Goal: Check status

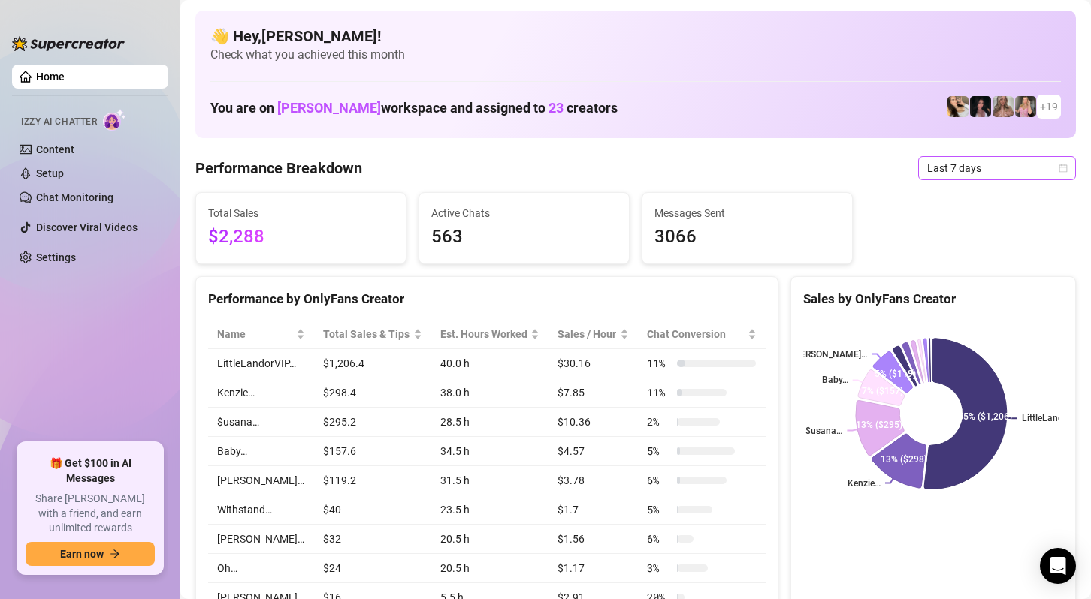
click at [982, 171] on span "Last 7 days" at bounding box center [997, 168] width 140 height 23
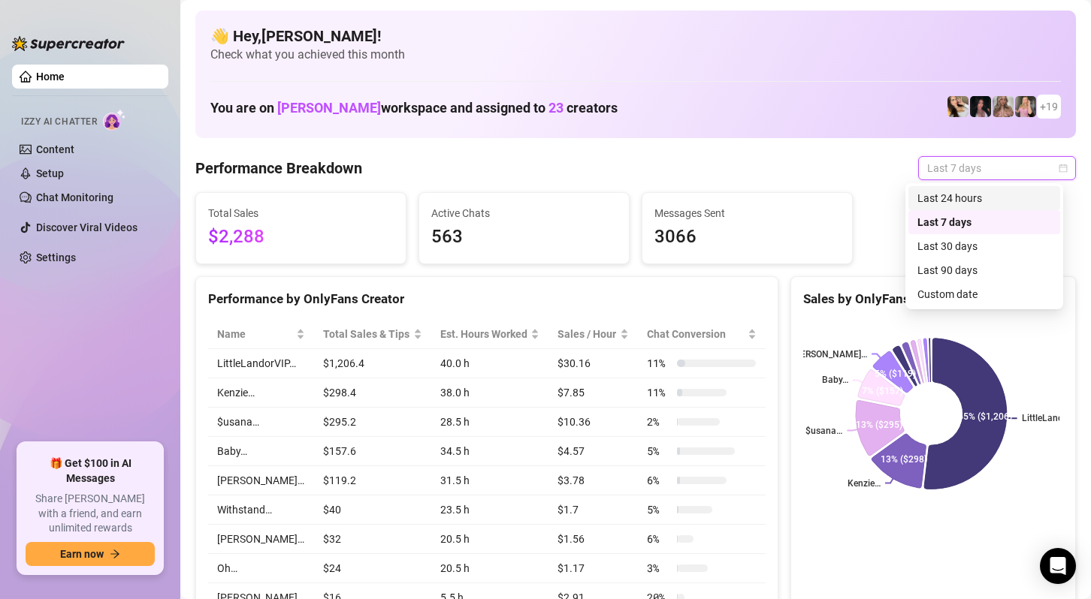
click at [970, 194] on div "Last 24 hours" at bounding box center [984, 198] width 134 height 17
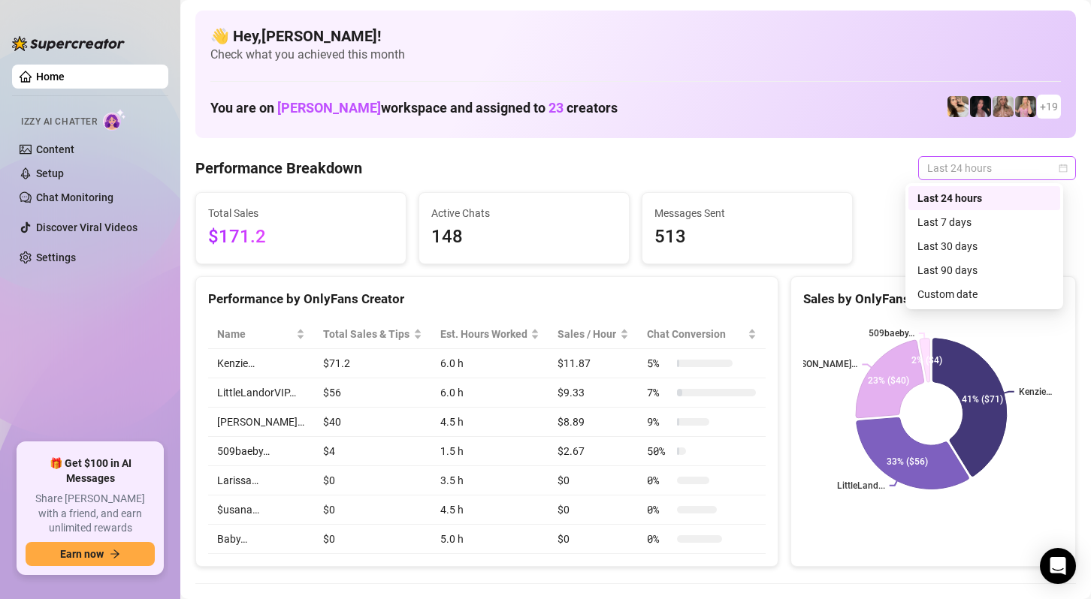
click at [1032, 170] on span "Last 24 hours" at bounding box center [997, 168] width 140 height 23
click at [975, 290] on div "Custom date" at bounding box center [984, 294] width 134 height 17
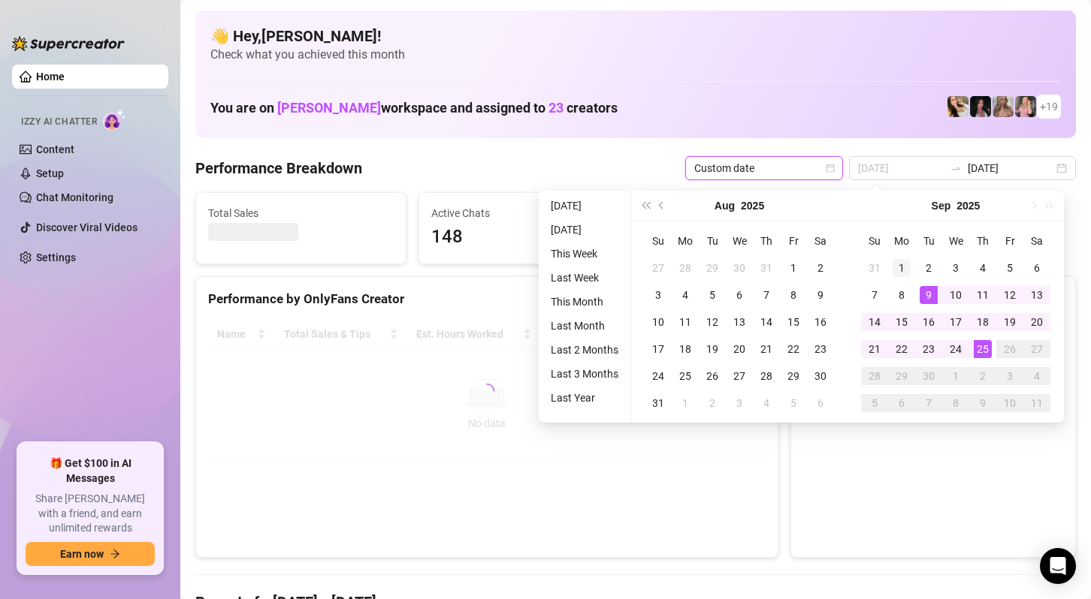
type input "[DATE]"
click at [910, 273] on td "1" at bounding box center [901, 268] width 27 height 27
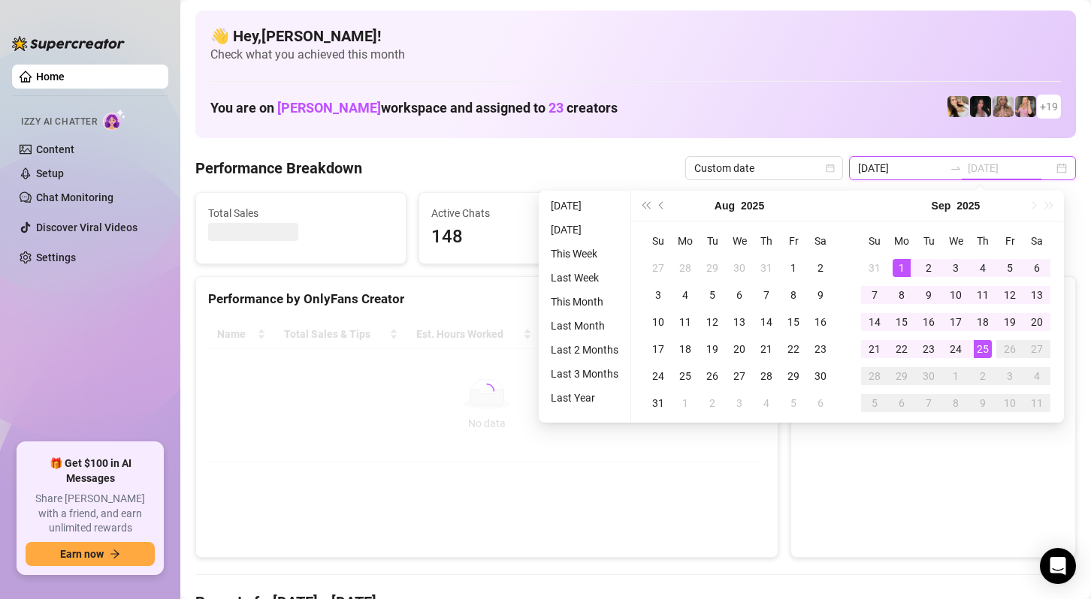
type input "[DATE]"
click at [980, 351] on div "25" at bounding box center [982, 349] width 18 height 18
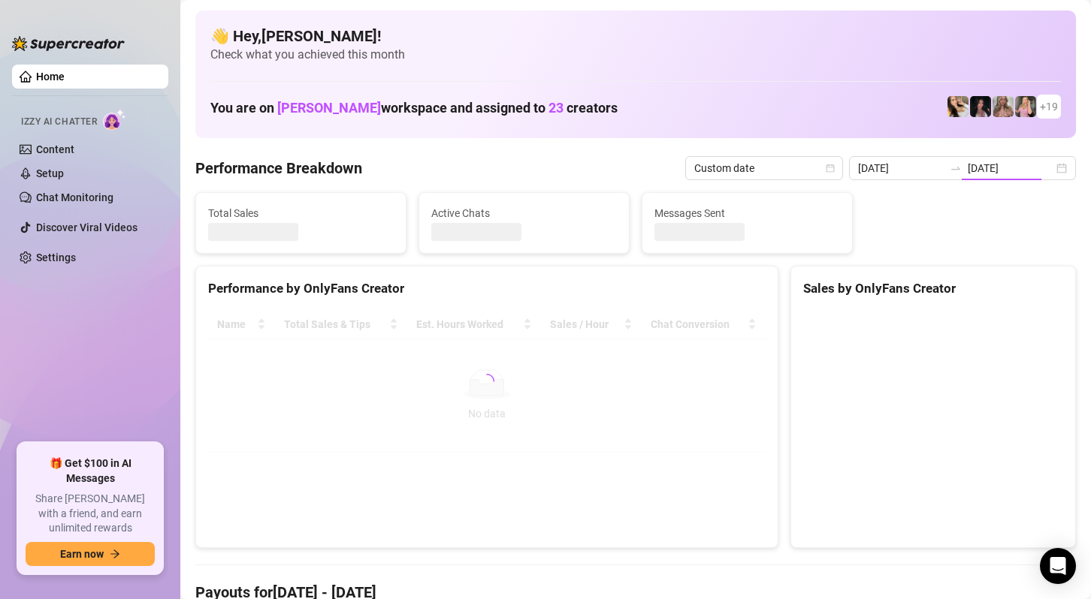
type input "[DATE]"
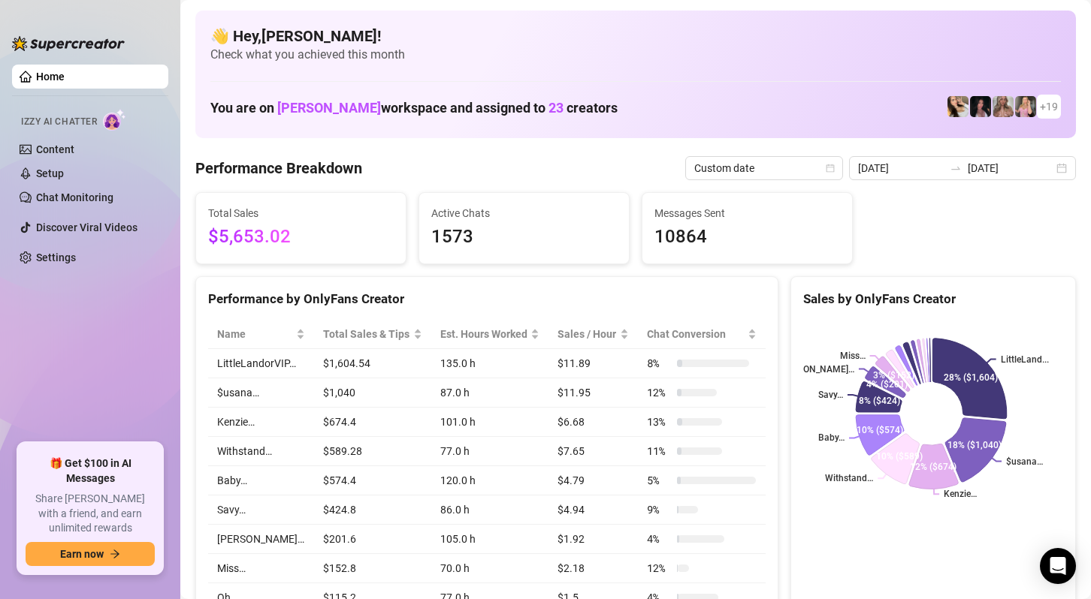
click at [127, 361] on ul "Home Izzy AI Chatter Content Setup Chat Monitoring Discover Viral Videos Settin…" at bounding box center [90, 248] width 156 height 379
click at [1046, 309] on div "LittleLand... $usana… Kenzie… Withstand… Baby… Savy… [PERSON_NAME]… Miss… 28% (…" at bounding box center [933, 414] width 284 height 212
